Goal: Task Accomplishment & Management: Use online tool/utility

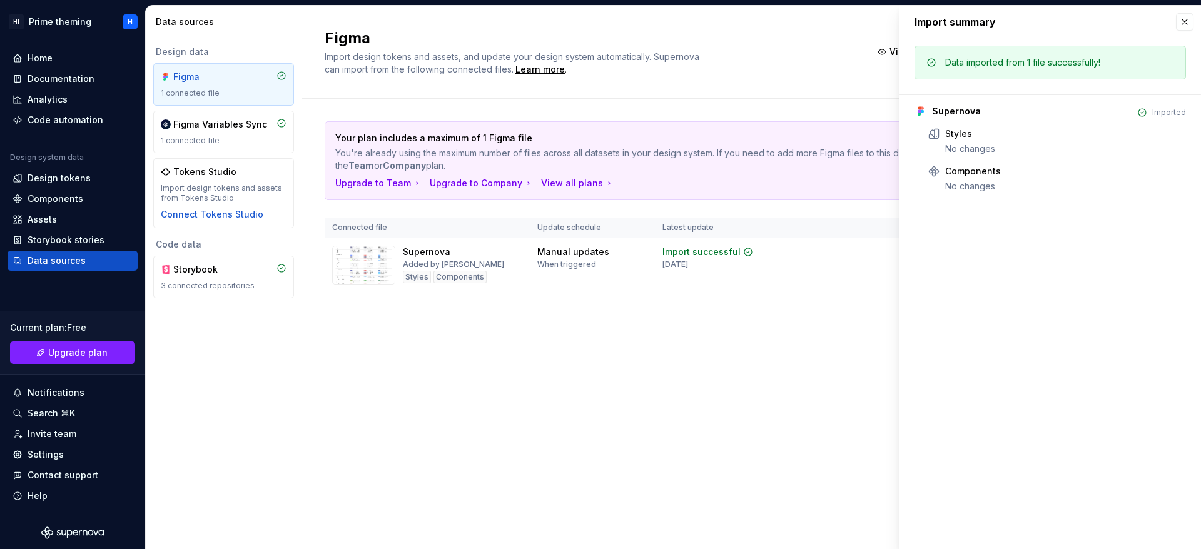
click at [637, 410] on div "Figma Import design tokens and assets, and update your design system automatica…" at bounding box center [751, 277] width 899 height 543
click at [237, 283] on div "3 connected repositories" at bounding box center [224, 286] width 126 height 10
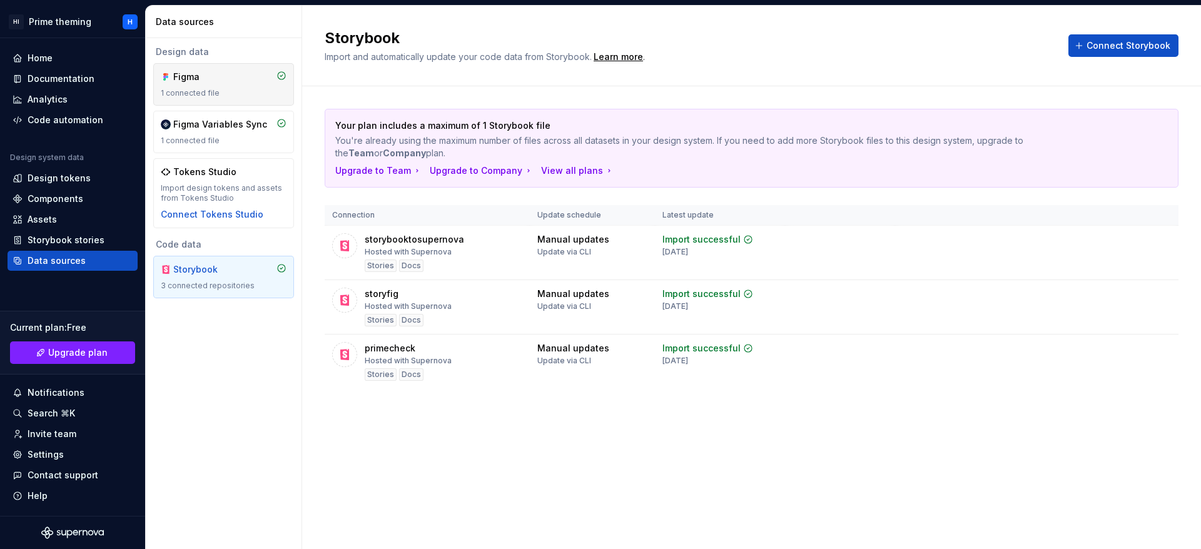
click at [240, 93] on div "1 connected file" at bounding box center [224, 93] width 126 height 10
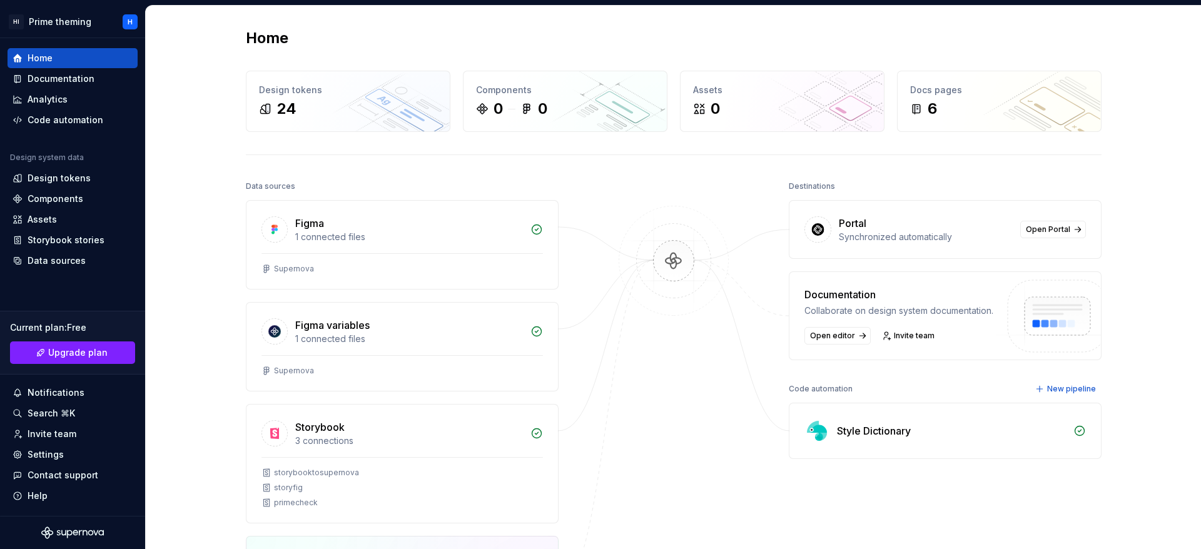
click at [891, 216] on div "Portal" at bounding box center [925, 223] width 174 height 15
click at [905, 226] on div "Portal" at bounding box center [925, 223] width 174 height 15
click at [1059, 236] on link "Open Portal" at bounding box center [1053, 230] width 66 height 18
click at [123, 22] on html "HI Prime theming H Home Documentation Analytics Code automation Design system d…" at bounding box center [600, 274] width 1201 height 549
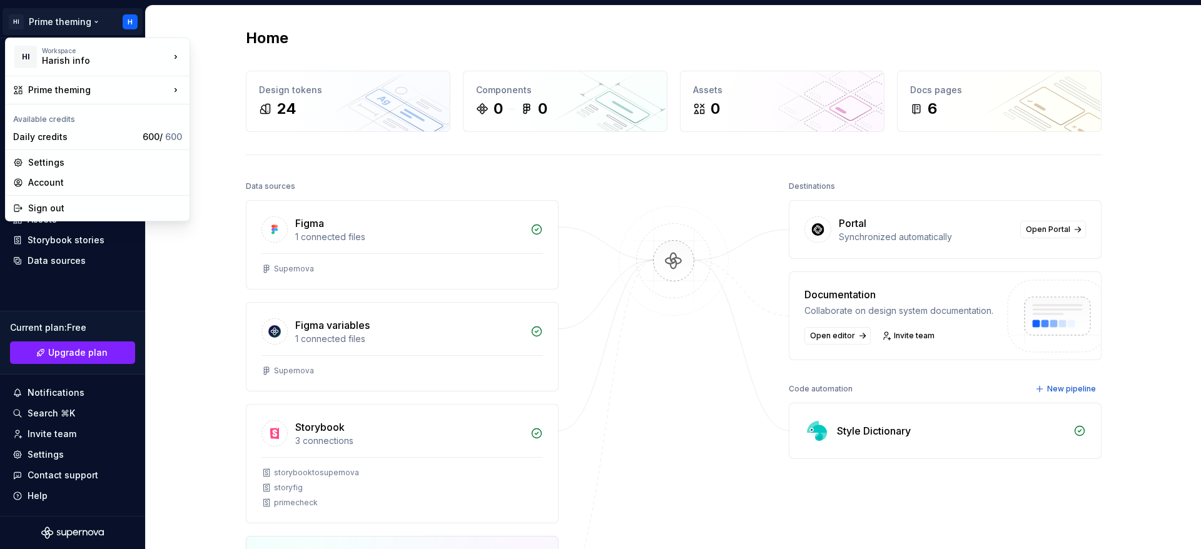
click at [658, 50] on html "HI Prime theming H Home Documentation Analytics Code automation Design system d…" at bounding box center [600, 274] width 1201 height 549
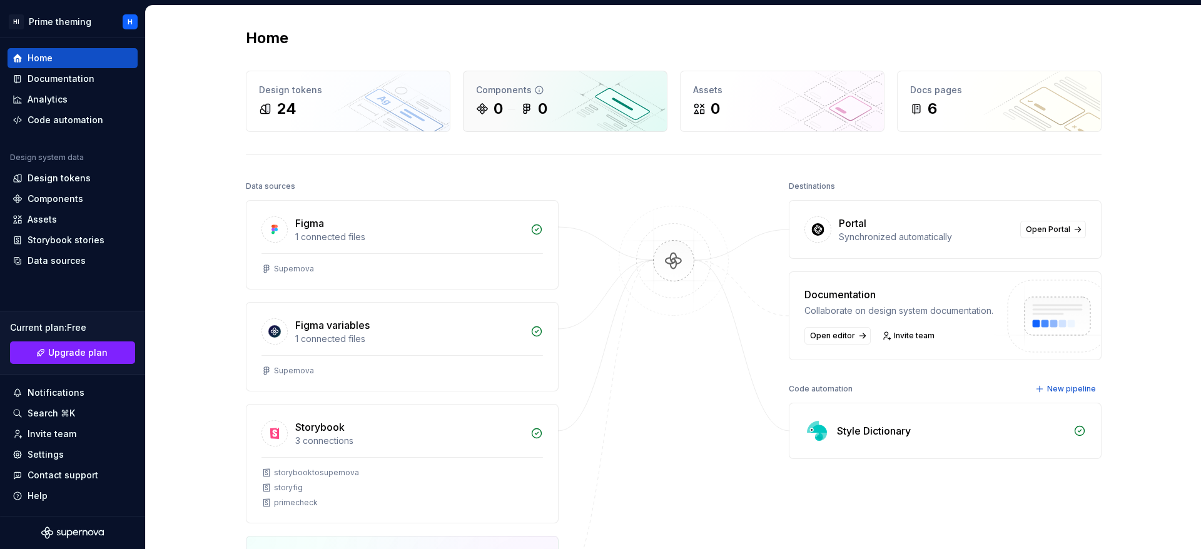
click at [577, 113] on div "0 0" at bounding box center [565, 109] width 178 height 20
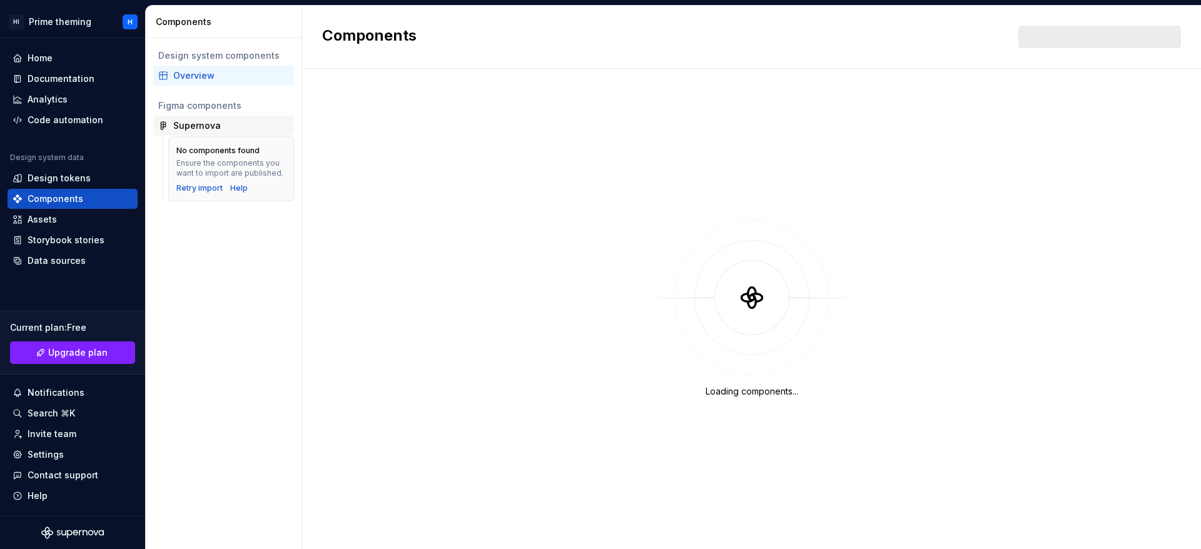
click at [218, 120] on div "Supernova" at bounding box center [197, 125] width 48 height 13
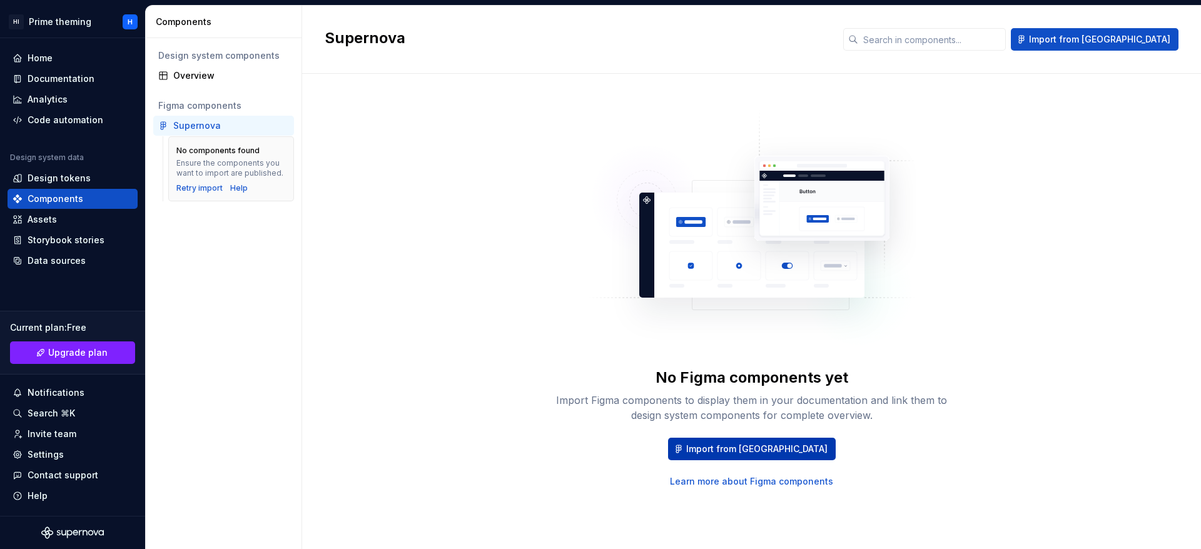
click at [734, 453] on span "Import from Figma" at bounding box center [756, 449] width 141 height 13
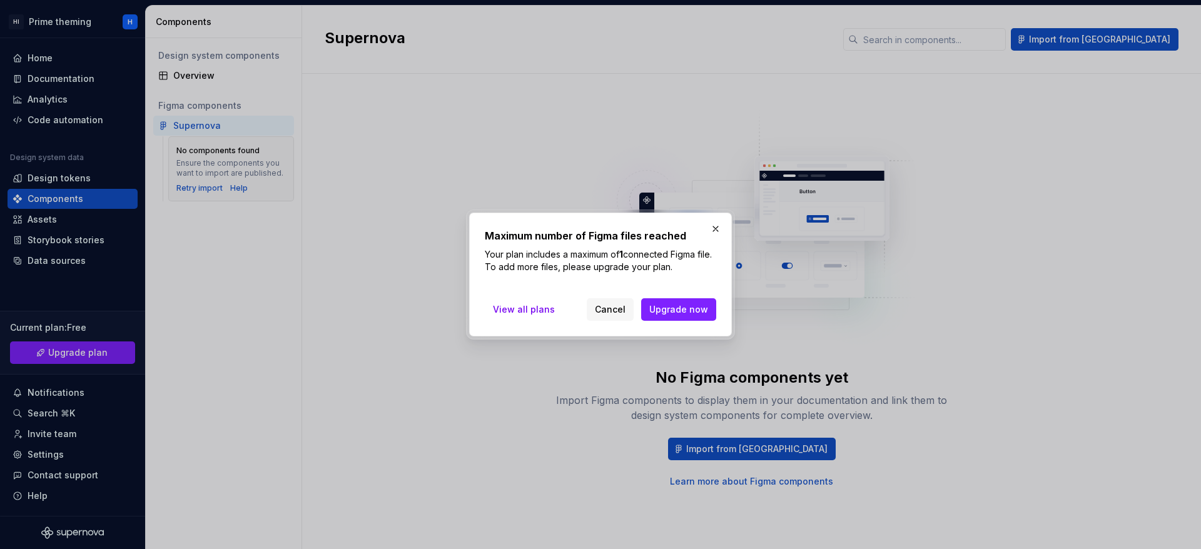
click at [705, 227] on div "Maximum number of Figma files reached Your plan includes a maximum of 1 connect…" at bounding box center [600, 275] width 263 height 124
click at [718, 233] on button "button" at bounding box center [716, 229] width 18 height 18
